Goal: Task Accomplishment & Management: Use online tool/utility

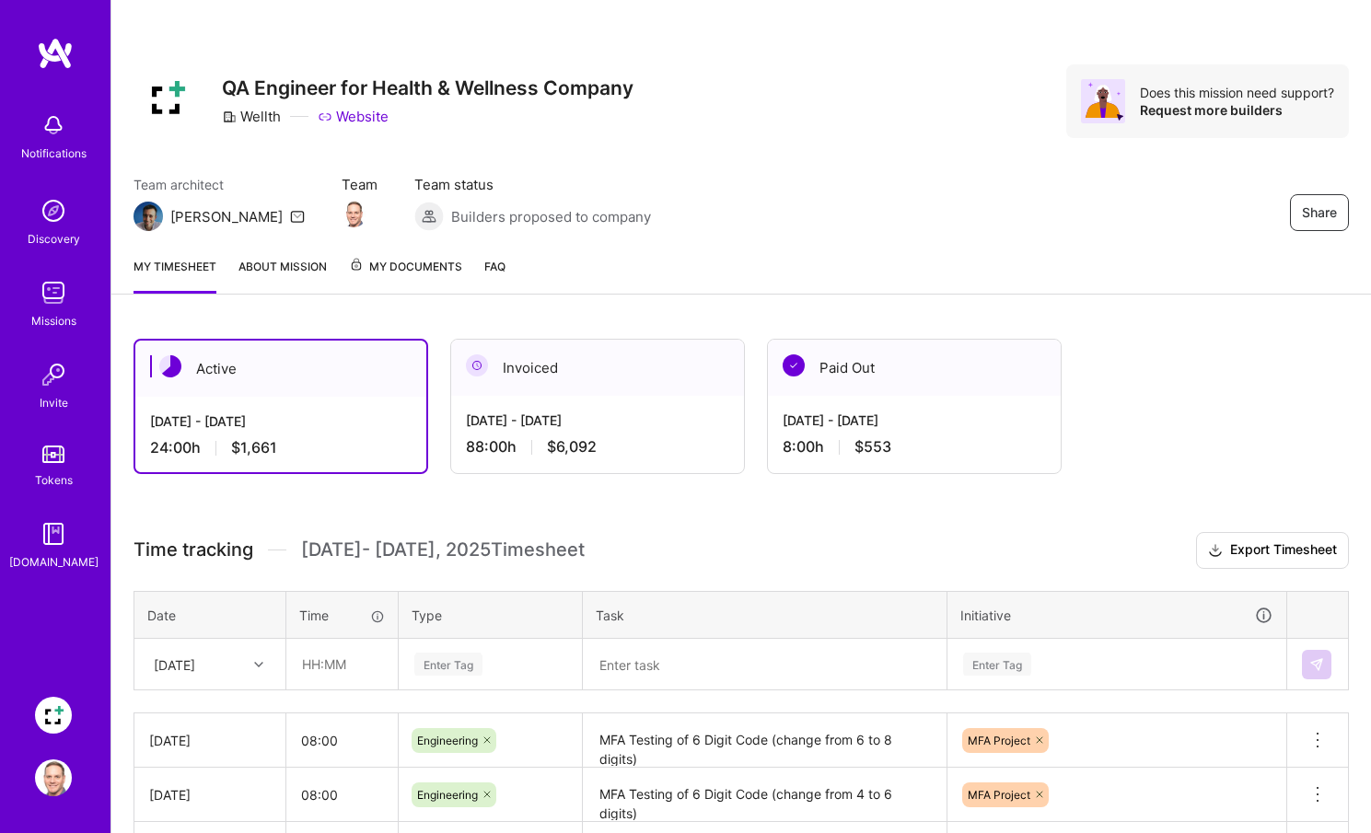
click at [250, 405] on div "[DATE] - [DATE] 24:00 h $1,661" at bounding box center [280, 434] width 291 height 75
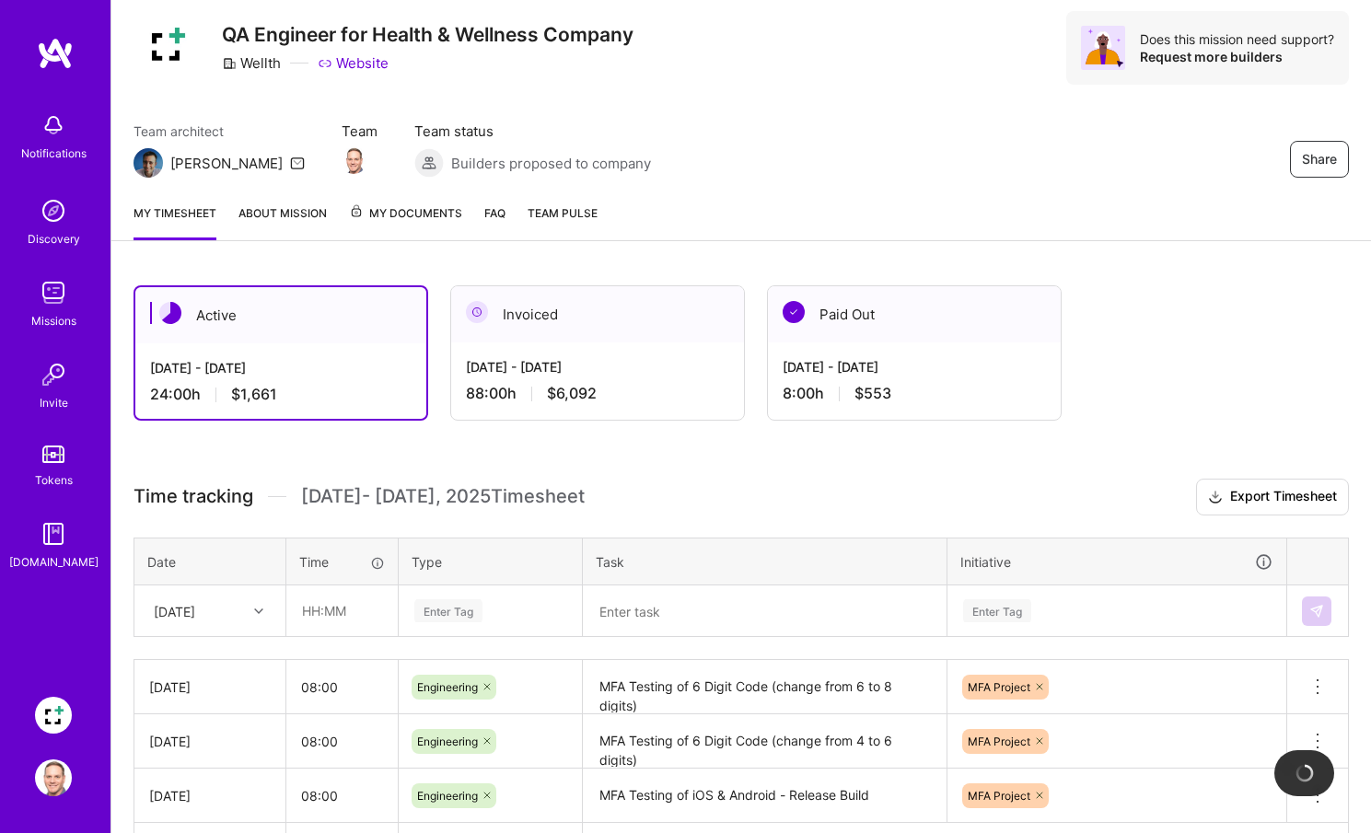
scroll to position [182, 0]
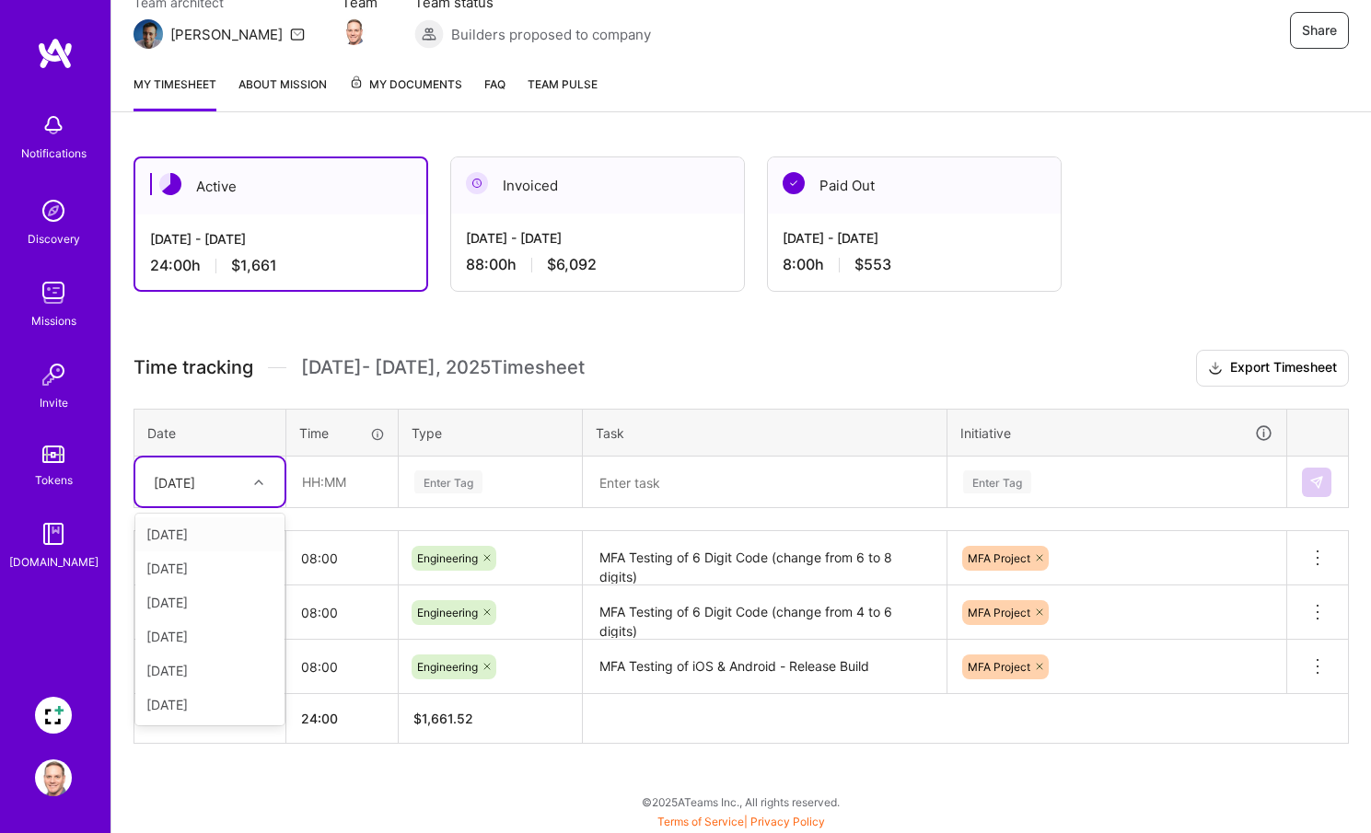
click at [256, 482] on icon at bounding box center [258, 482] width 9 height 9
click at [213, 712] on div "[DATE]" at bounding box center [209, 705] width 149 height 34
click at [335, 475] on input "text" at bounding box center [342, 482] width 110 height 49
type input "08:00"
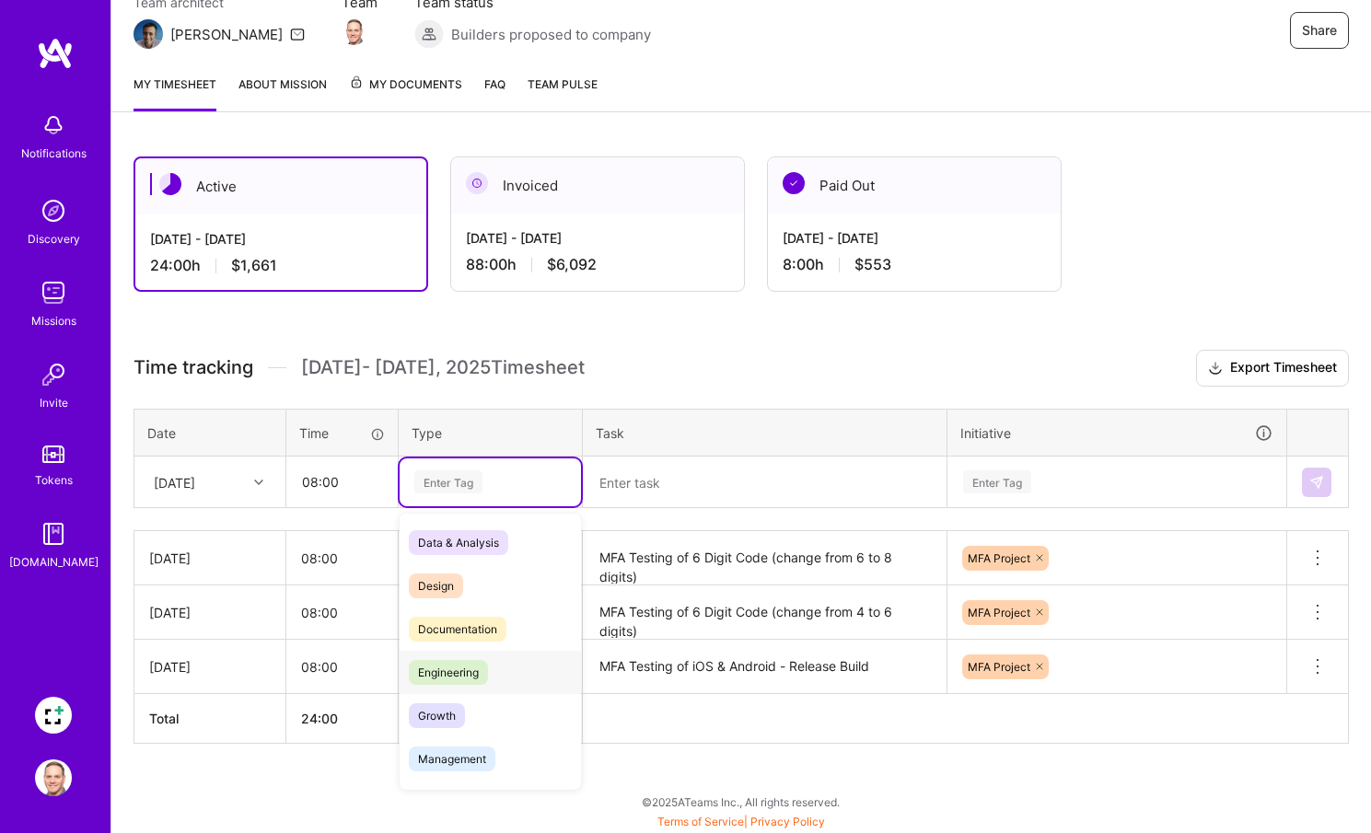
click at [424, 671] on span "Engineering" at bounding box center [448, 672] width 79 height 25
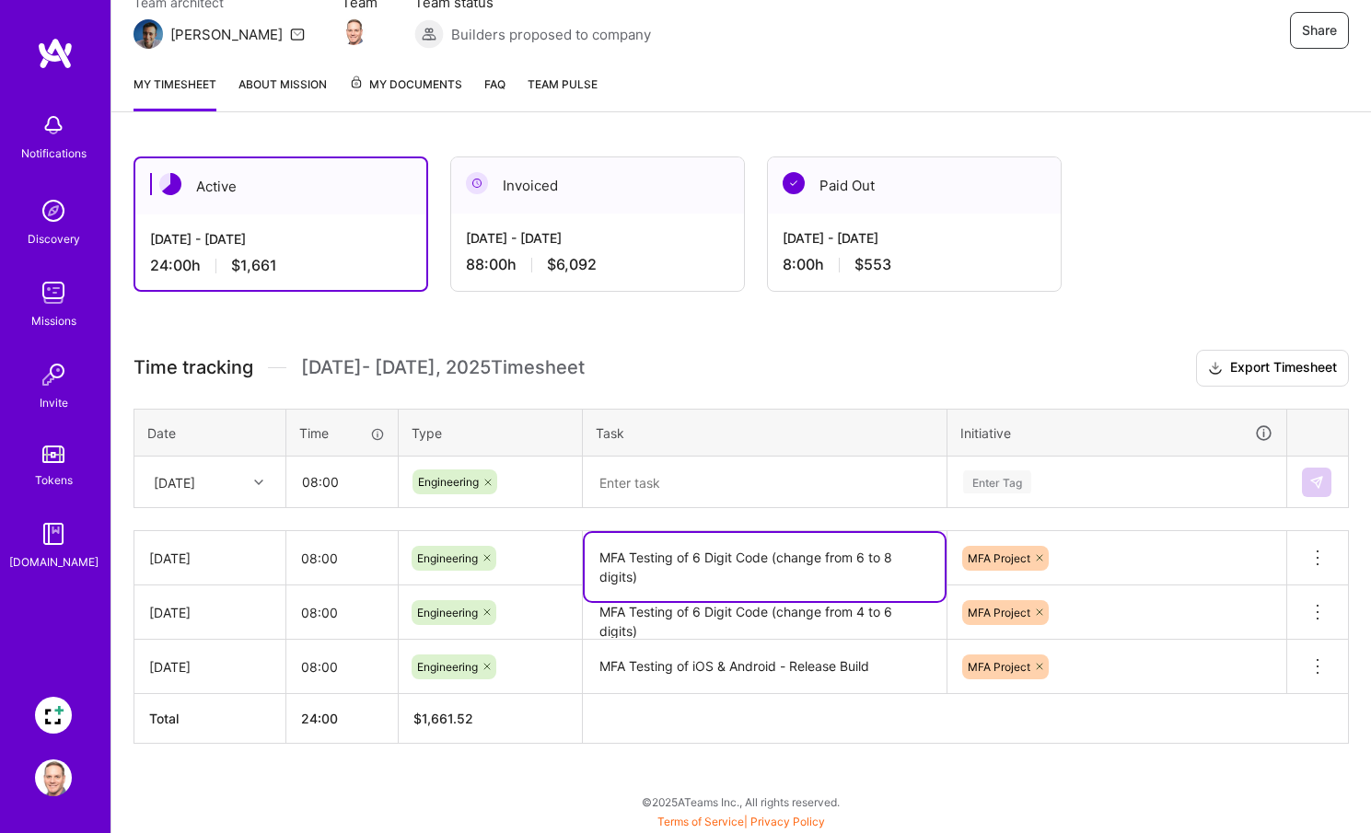
drag, startPoint x: 673, startPoint y: 576, endPoint x: 598, endPoint y: 557, distance: 77.9
click at [598, 557] on textarea "MFA Testing of 6 Digit Code (change from 6 to 8 digits)" at bounding box center [765, 567] width 360 height 68
click at [640, 484] on textarea at bounding box center [765, 483] width 360 height 48
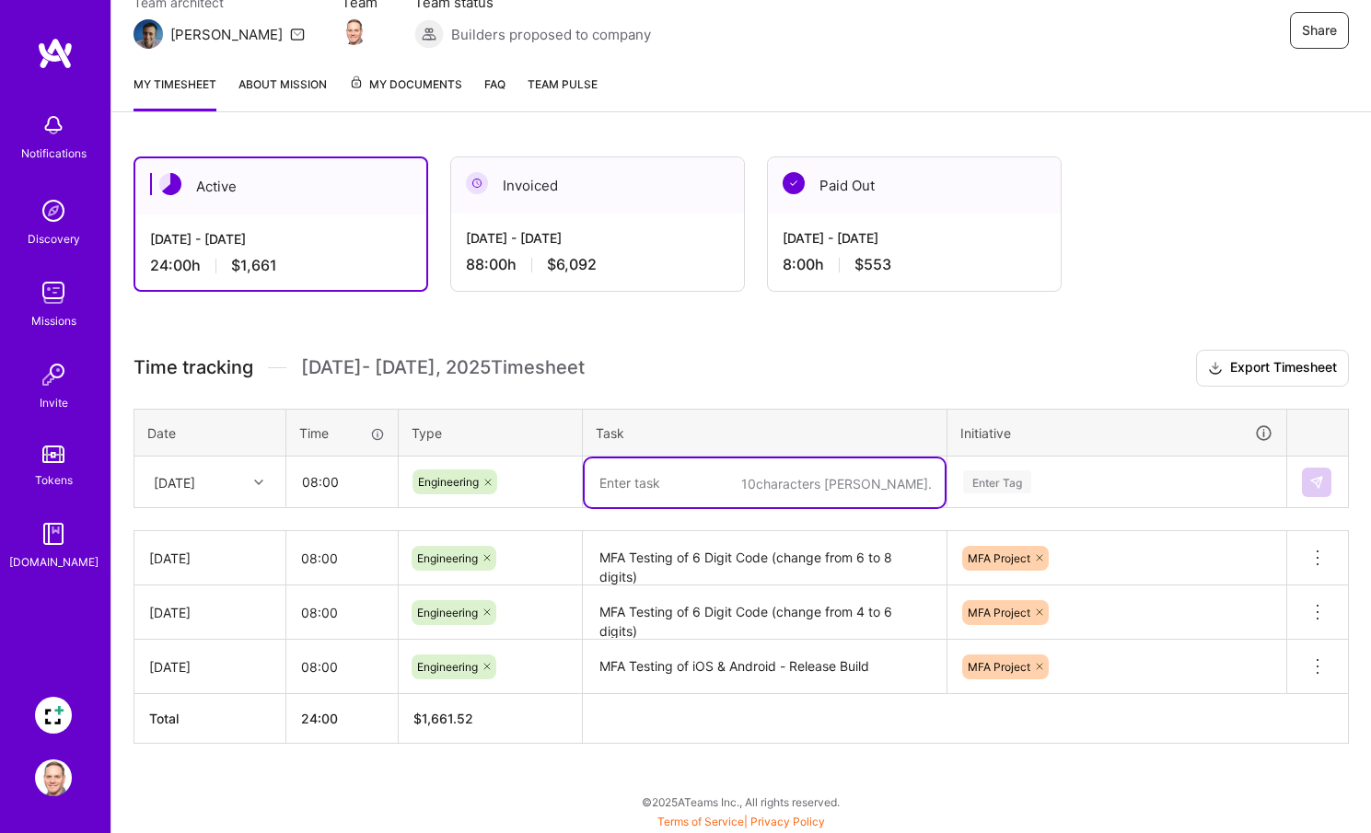
paste textarea "MFA Testing of 6 Digit Code (change from 6 to 8 digits)"
type textarea "MFA Testing of 6 Digit Code (change from 6 to 8 digits)"
click at [992, 478] on div "Enter Tag" at bounding box center [997, 482] width 68 height 29
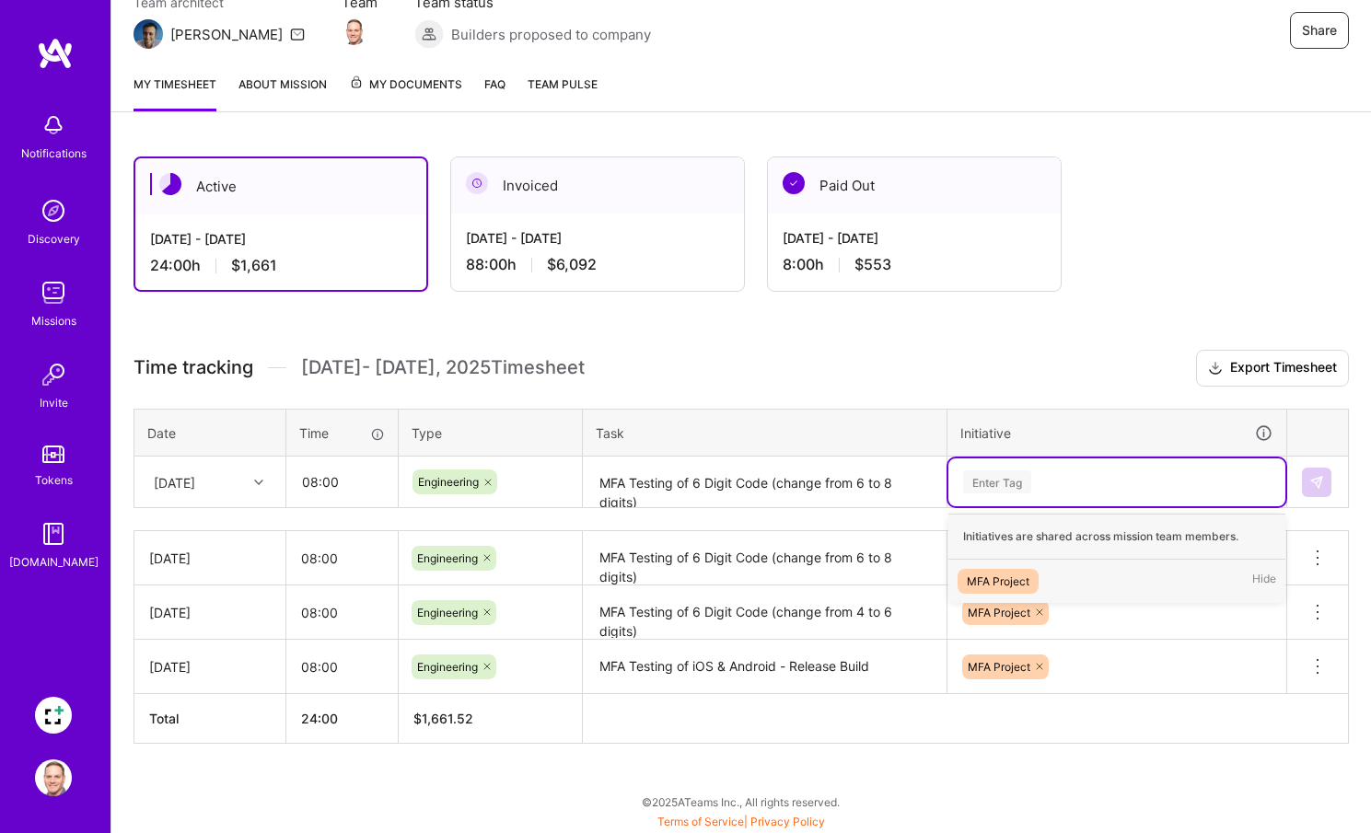
click at [993, 576] on div "MFA Project" at bounding box center [998, 581] width 63 height 19
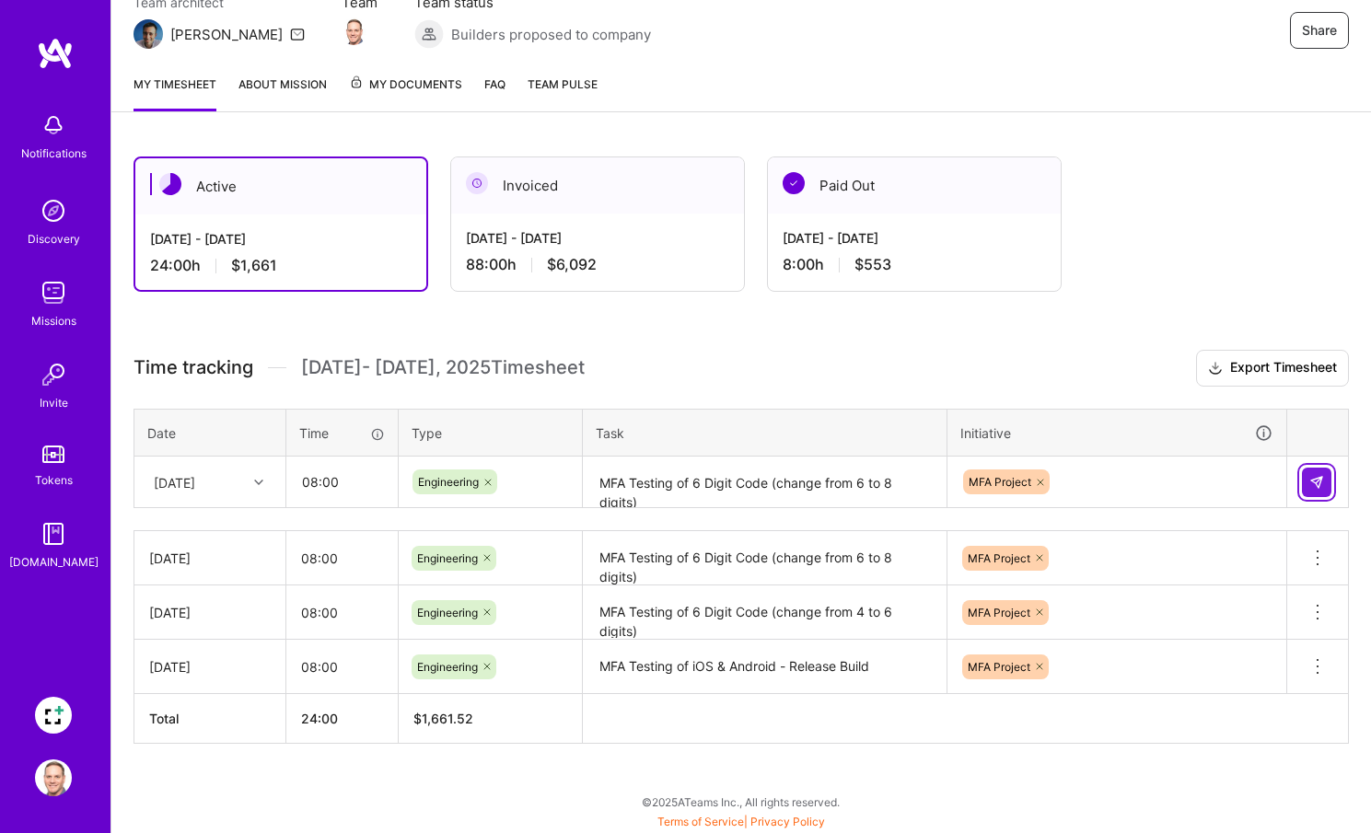
click at [1311, 487] on img at bounding box center [1316, 482] width 15 height 15
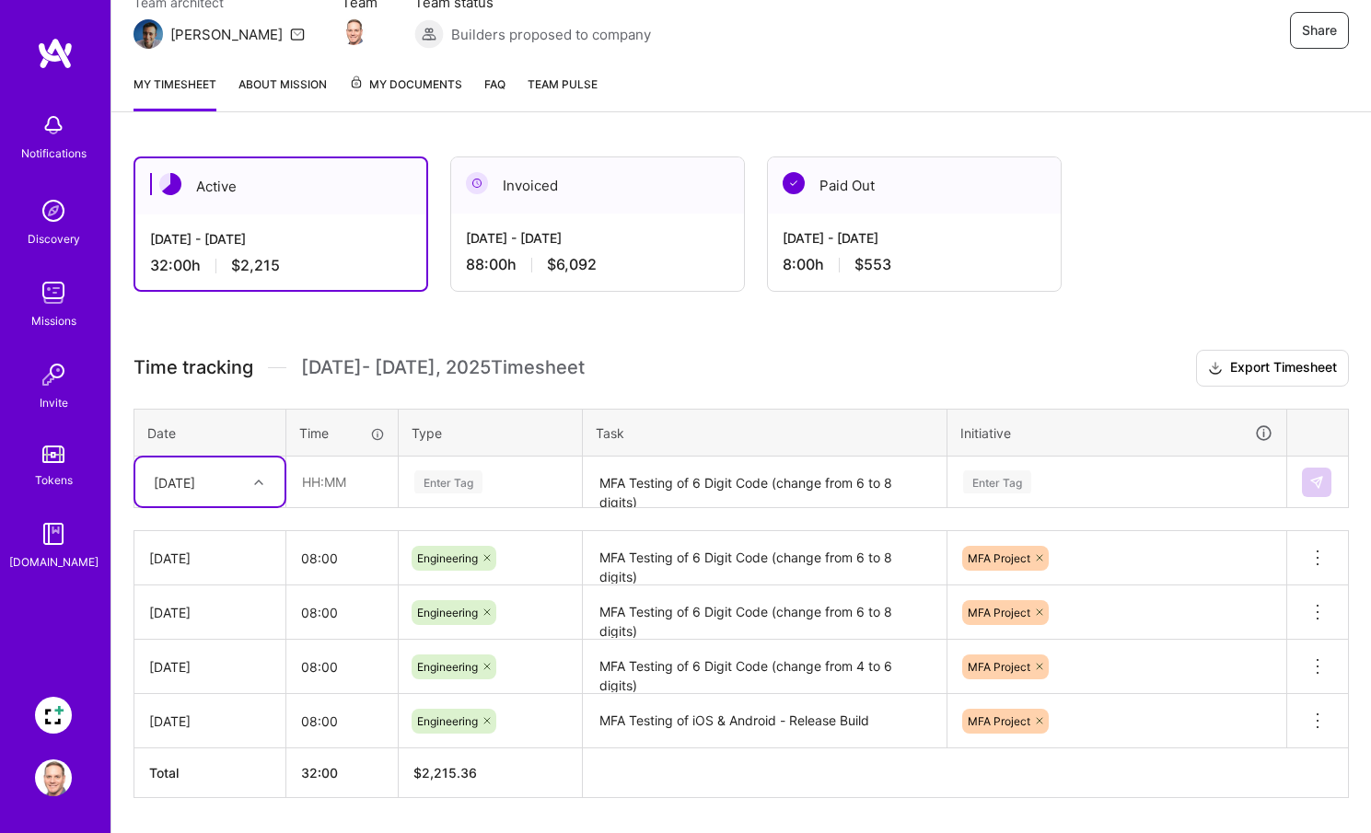
click at [261, 484] on icon at bounding box center [258, 482] width 9 height 9
click at [205, 701] on div "[DATE]" at bounding box center [209, 705] width 149 height 34
click at [365, 477] on input "text" at bounding box center [342, 482] width 110 height 49
type input "08:00"
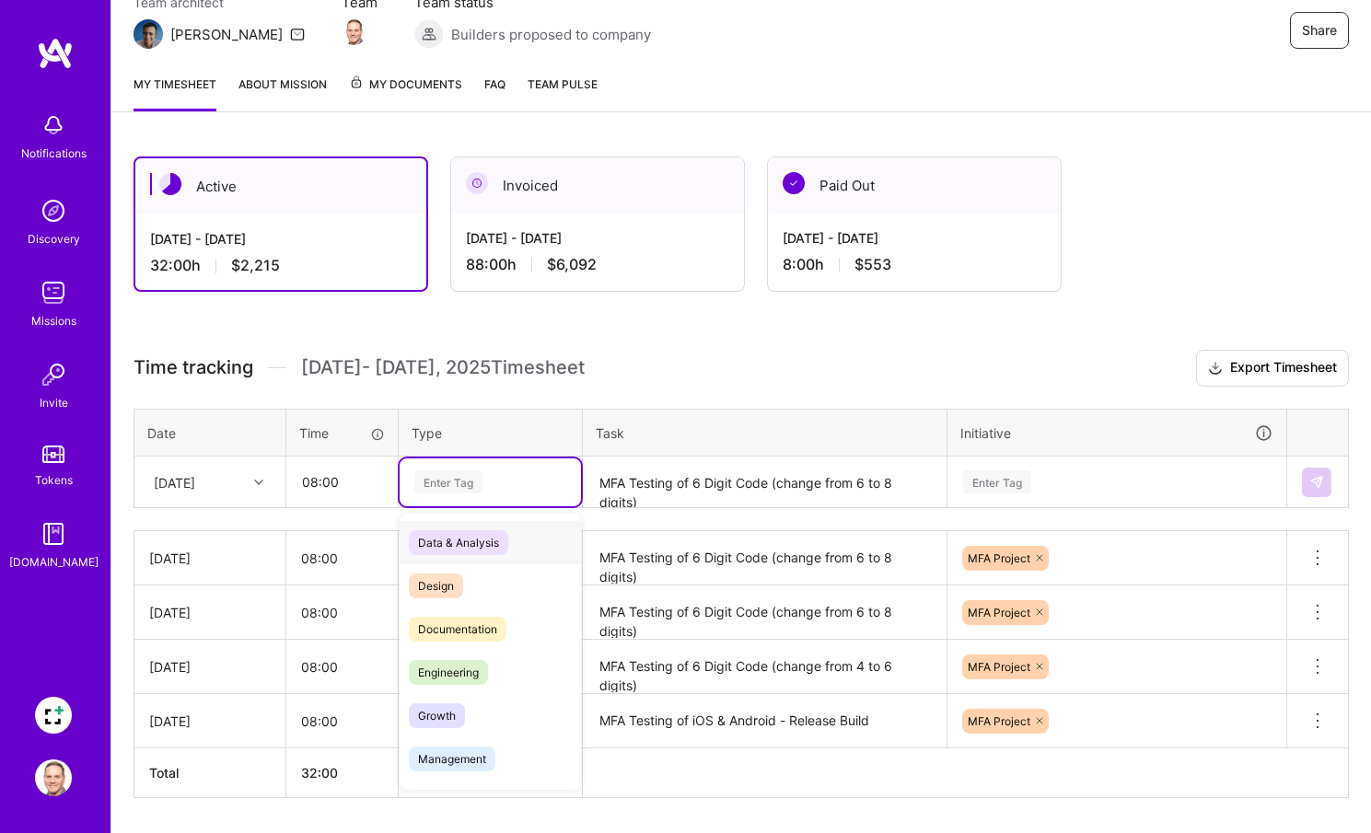
click at [428, 486] on div "Enter Tag" at bounding box center [448, 482] width 68 height 29
click at [439, 665] on span "Engineering" at bounding box center [448, 672] width 79 height 25
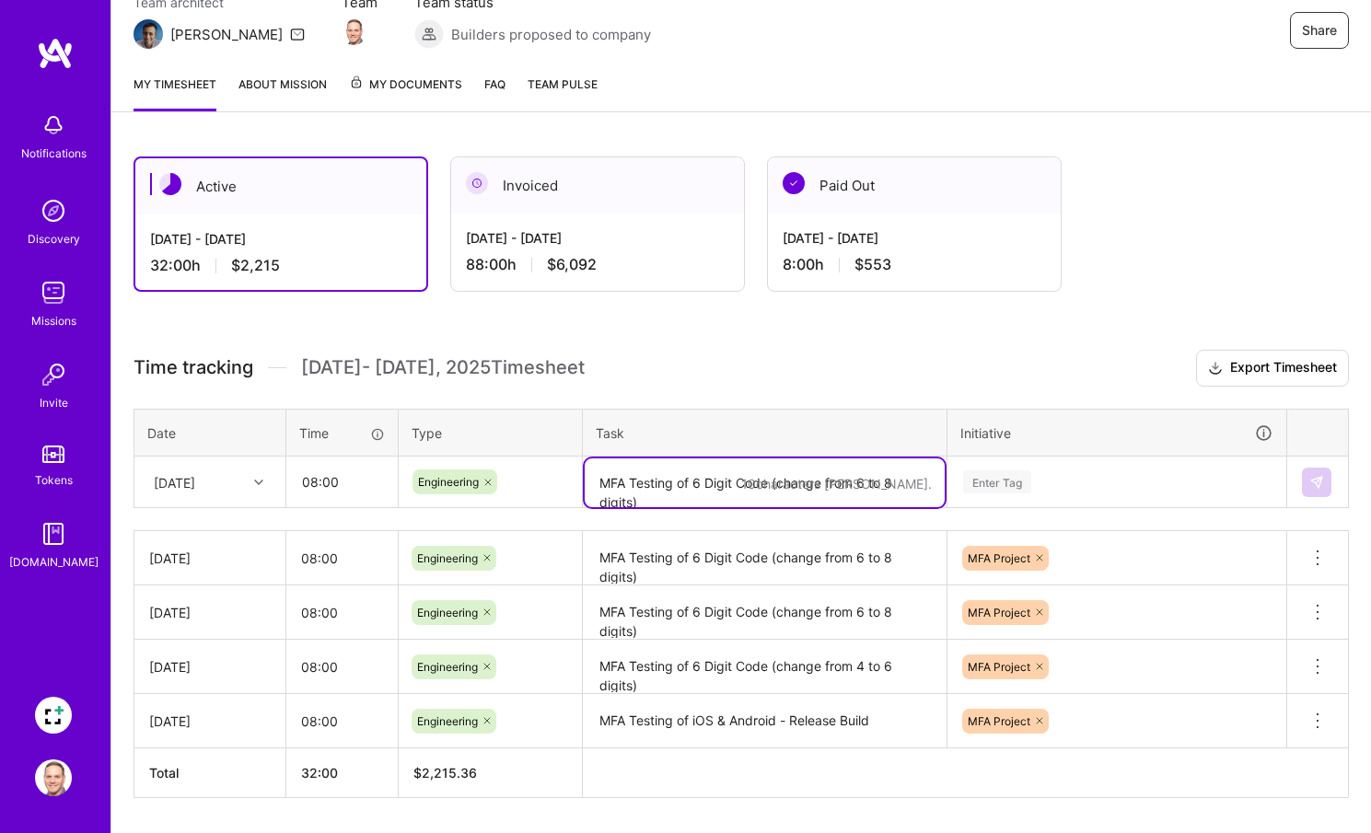
click at [646, 494] on textarea "MFA Testing of 6 Digit Code (change from 6 to 8 digits)" at bounding box center [765, 483] width 360 height 49
paste textarea "MFA Testing of 6 Digit Code (change from 6 to 8 digits)"
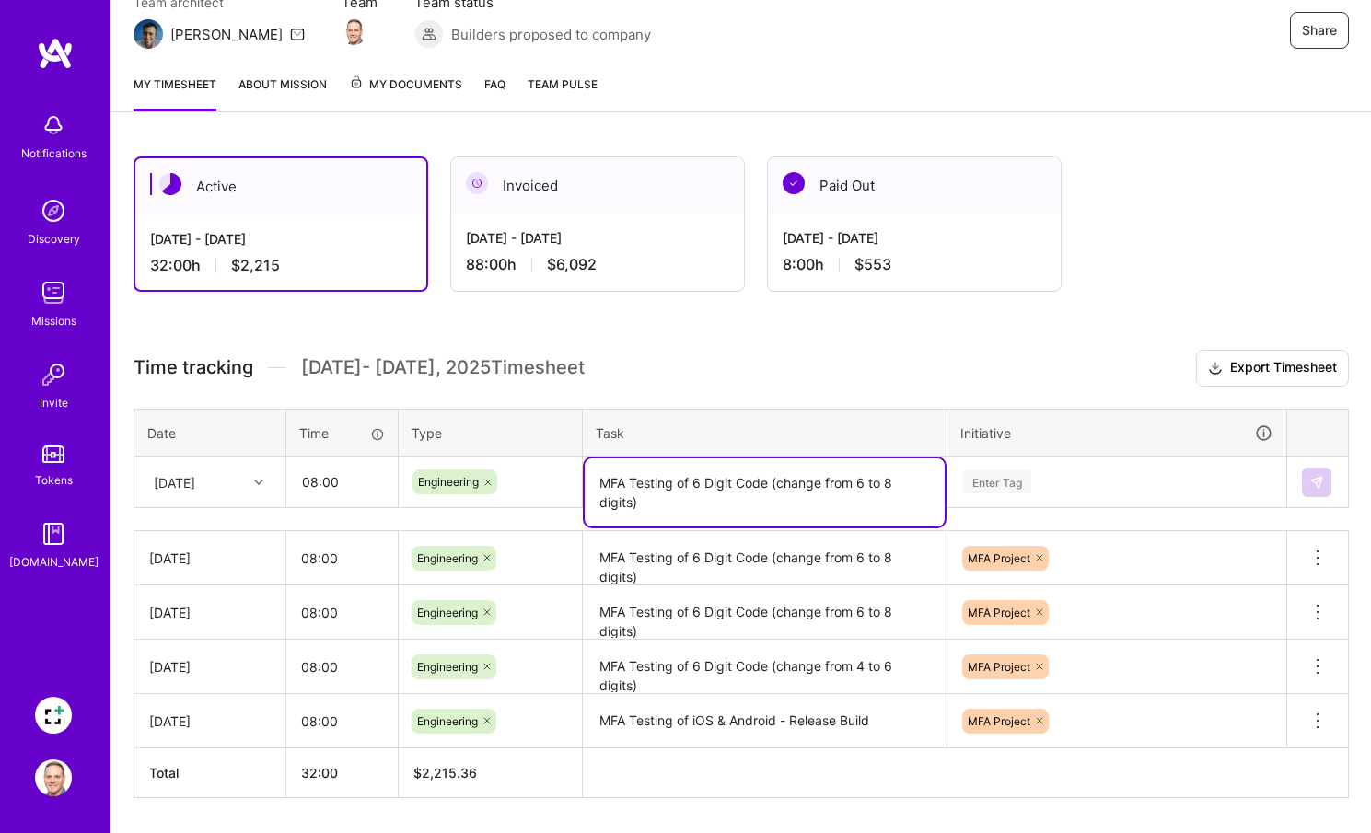
drag, startPoint x: 670, startPoint y: 496, endPoint x: 695, endPoint y: 482, distance: 28.9
click at [695, 482] on textarea "MFA Testing of 6 Digit Code (change from 6 to 8 digits)" at bounding box center [765, 493] width 360 height 68
type textarea "MFA Testing of Spanish, Mixpanel. MFA Testing Party"
click at [991, 476] on div "Enter Tag" at bounding box center [997, 482] width 68 height 29
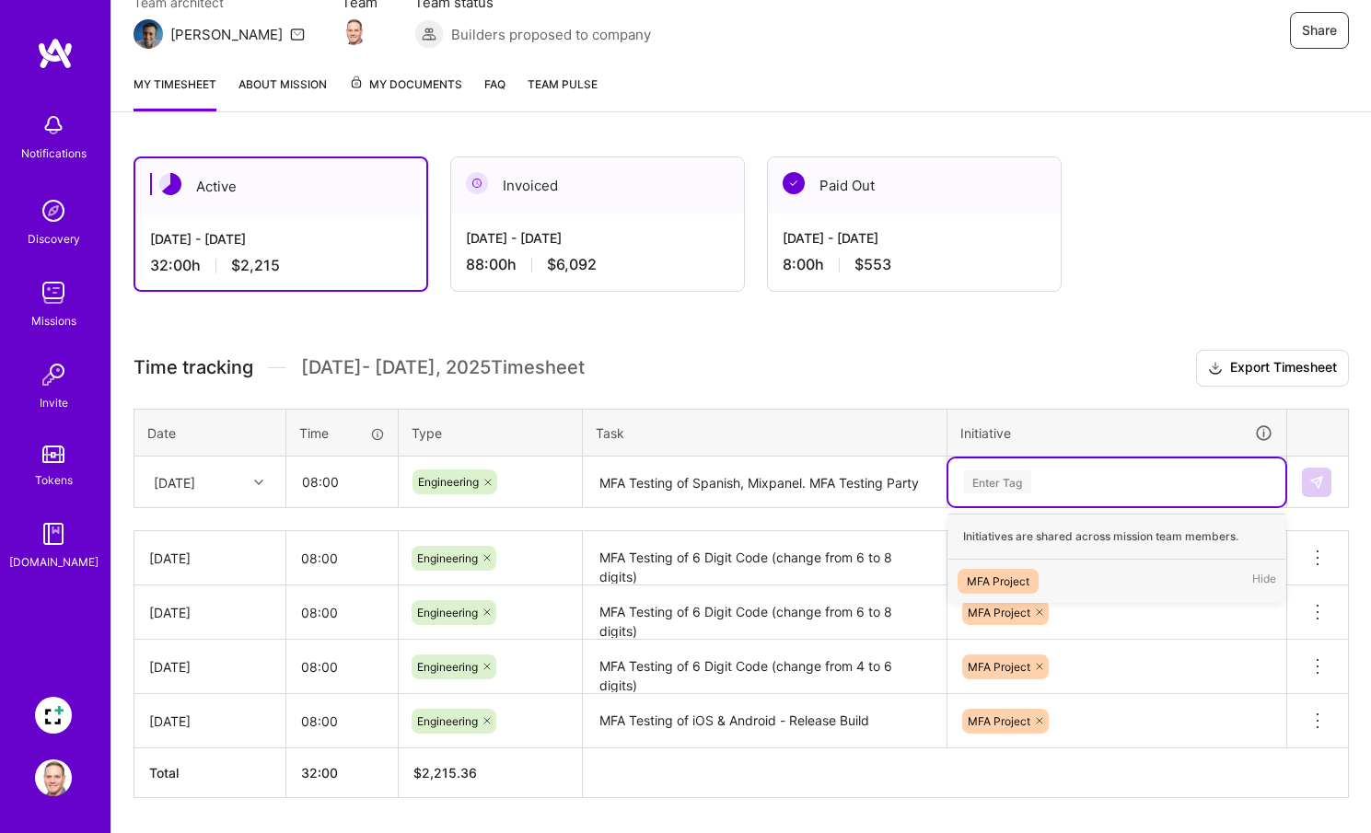
click at [982, 585] on div "MFA Project" at bounding box center [998, 581] width 63 height 19
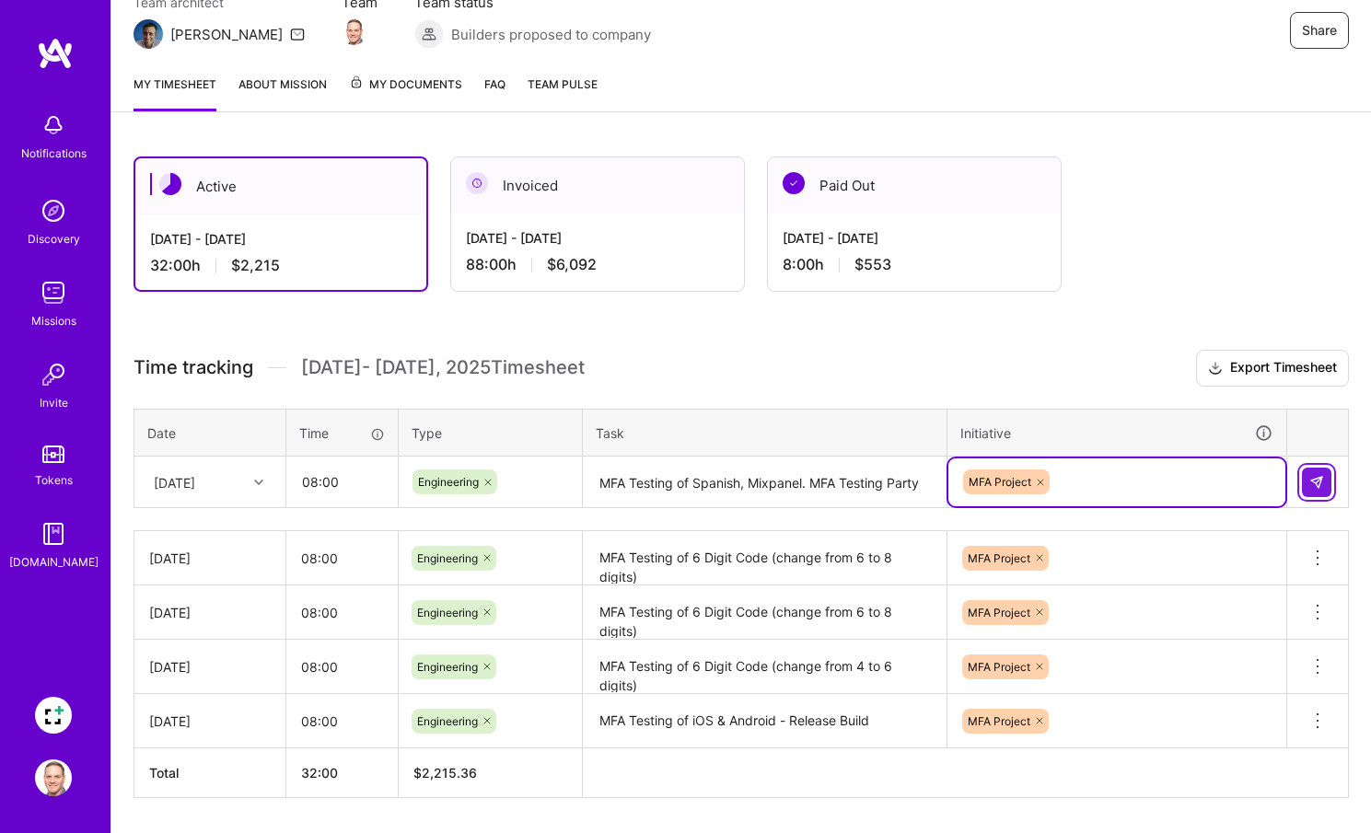
click at [1317, 479] on img at bounding box center [1316, 482] width 15 height 15
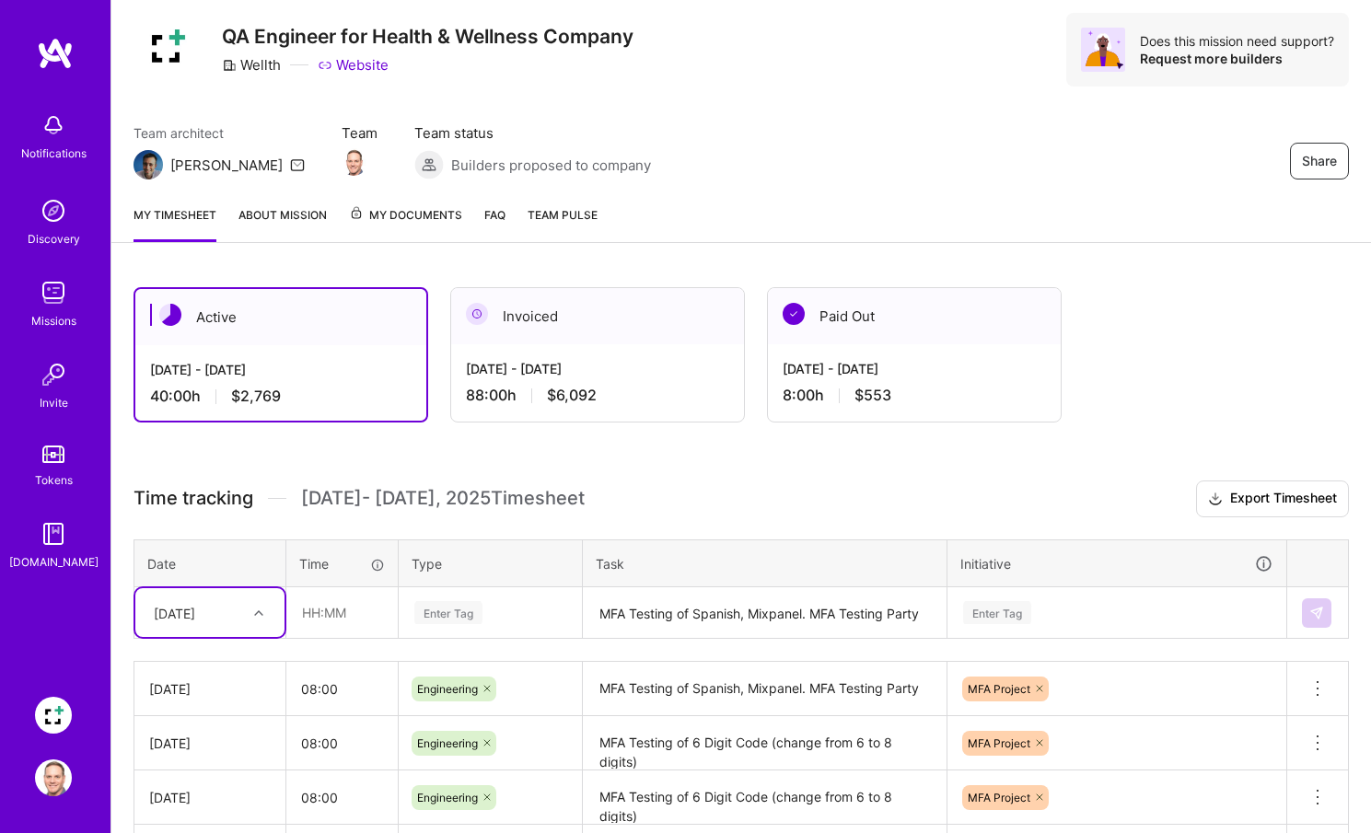
scroll to position [0, 0]
